Goal: Ask a question: Seek information or help from site administrators or community

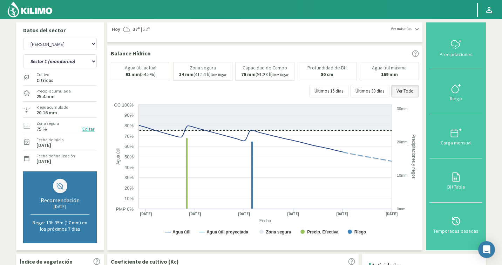
select select "4838: Object"
click at [492, 249] on div "Open Intercom Messenger" at bounding box center [486, 249] width 19 height 19
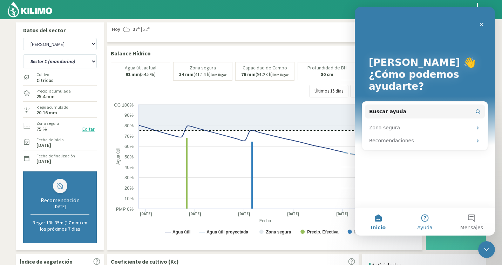
click at [423, 221] on button "Ayuda" at bounding box center [424, 221] width 47 height 28
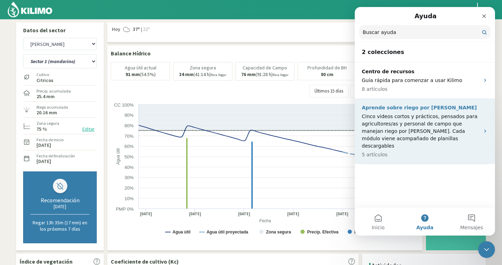
click at [484, 128] on icon "Intercom Messenger" at bounding box center [485, 131] width 6 height 6
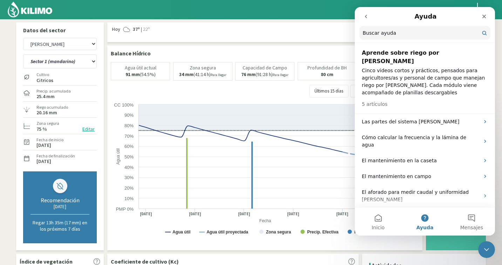
click at [392, 30] on input "Buscar ayuda" at bounding box center [424, 33] width 131 height 14
type input "lluvia efectiva"
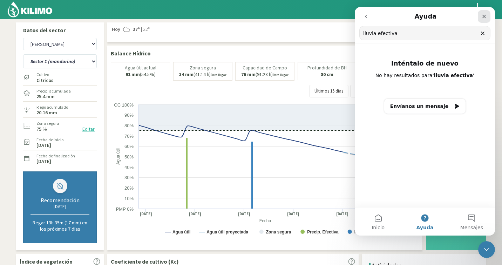
click at [483, 13] on div "Cerrar" at bounding box center [484, 16] width 13 height 13
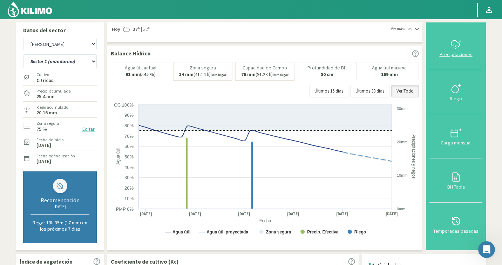
click at [467, 62] on button "Precipitaciones" at bounding box center [455, 48] width 53 height 44
type input "[DATE]"
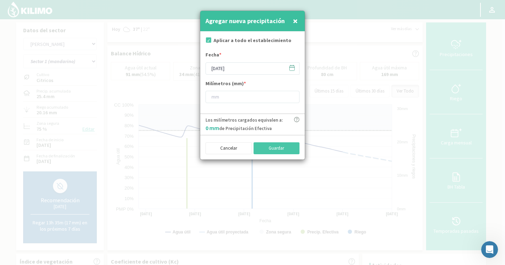
click at [296, 120] on icon at bounding box center [297, 120] width 6 height 6
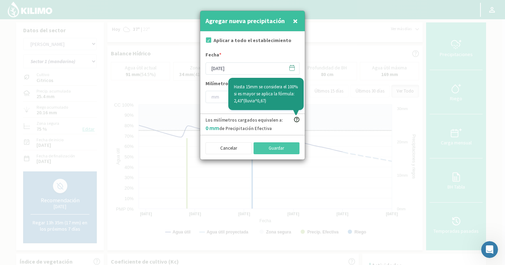
drag, startPoint x: 274, startPoint y: 101, endPoint x: 234, endPoint y: 101, distance: 40.3
click at [234, 101] on p "Hasta 15mm se considera el 100% si es mayor se aplica la fórmula: 2,43*(lluvia^…" at bounding box center [266, 93] width 64 height 21
copy p "2,43*(lluvia^0,67)"
click at [373, 34] on div at bounding box center [252, 132] width 505 height 265
